Goal: Task Accomplishment & Management: Manage account settings

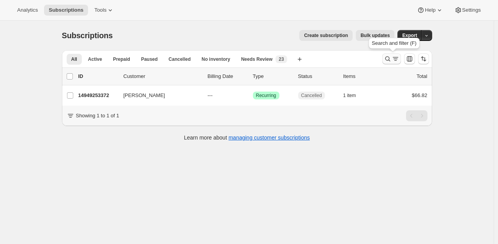
click at [391, 62] on icon "Search and filter results" at bounding box center [388, 59] width 8 height 8
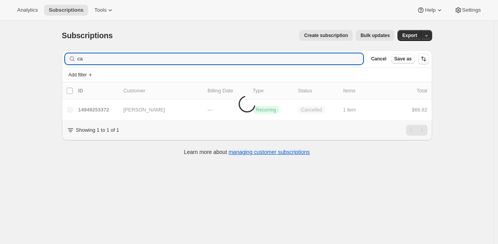
type input "c"
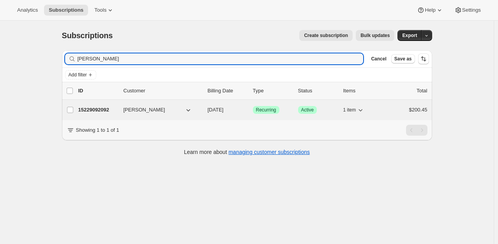
type input "[PERSON_NAME]"
click at [99, 107] on p "15229092092" at bounding box center [97, 110] width 39 height 8
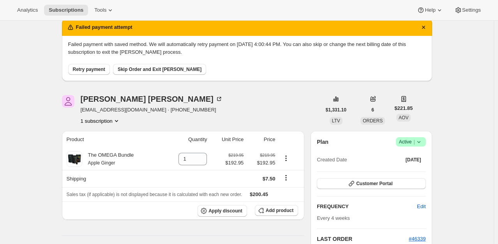
scroll to position [28, 0]
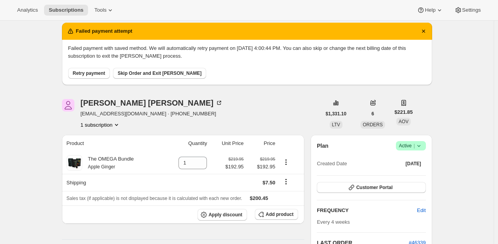
click at [415, 143] on span "Active |" at bounding box center [411, 146] width 24 height 8
click at [411, 175] on span "Cancel subscription" at bounding box center [413, 174] width 44 height 6
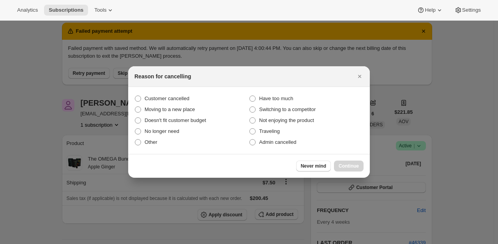
click at [180, 92] on section "Customer cancelled Have too much Moving to a new place Switching to a competito…" at bounding box center [249, 120] width 242 height 67
click at [139, 96] on span ":rcc:" at bounding box center [138, 98] width 6 height 6
click at [135, 96] on input "Customer cancelled" at bounding box center [135, 95] width 0 height 0
radio input "true"
click at [359, 169] on button "Continue" at bounding box center [349, 166] width 30 height 11
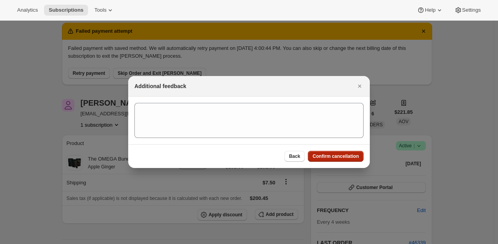
click at [349, 160] on button "Confirm cancellation" at bounding box center [336, 156] width 56 height 11
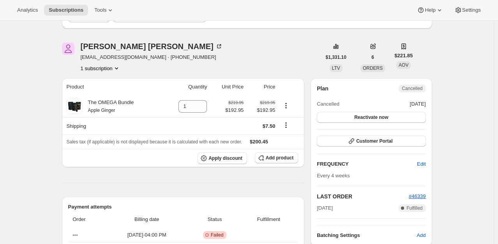
scroll to position [125, 0]
